Goal: Transaction & Acquisition: Subscribe to service/newsletter

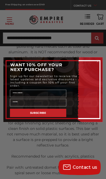
click at [97, 62] on div "WANT 10% OFF YOUR NEXT PURCHASE?" at bounding box center [53, 66] width 93 height 13
click at [95, 60] on div "WANT 10% OFF YOUR NEXT PURCHASE?" at bounding box center [53, 66] width 93 height 13
click at [93, 66] on div "WANT 10% OFF YOUR NEXT PURCHASE?" at bounding box center [53, 66] width 93 height 13
click at [92, 68] on div "WANT 10% OFF YOUR NEXT PURCHASE?" at bounding box center [53, 66] width 93 height 13
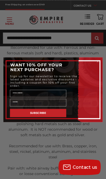
scroll to position [1735, 0]
click at [95, 74] on div "WANT 10% OFF YOUR NEXT PURCHASE?" at bounding box center [53, 66] width 93 height 13
click at [93, 74] on div "WANT 10% OFF YOUR NEXT PURCHASE?" at bounding box center [53, 66] width 93 height 13
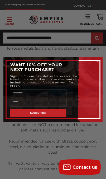
scroll to position [1740, 0]
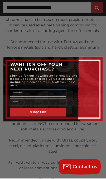
click at [95, 88] on div "Sign up for our newsletter to receive the latest updates and exclusive discount…" at bounding box center [53, 81] width 93 height 14
click at [91, 98] on div "Name" at bounding box center [53, 93] width 93 height 10
click at [95, 74] on div "WANT 10% OFF YOUR NEXT PURCHASE?" at bounding box center [53, 66] width 93 height 13
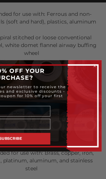
click at [64, 60] on div "WANT 10% OFF YOUR NEXT PURCHASE?" at bounding box center [53, 66] width 93 height 13
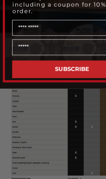
scroll to position [2079, 0]
